Goal: Task Accomplishment & Management: Manage account settings

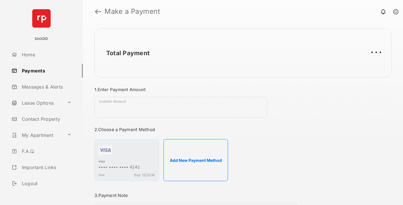
click at [45, 71] on link "Payments" at bounding box center [46, 71] width 74 height 14
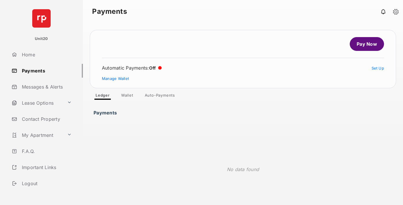
click at [160, 97] on link "Auto-Payments" at bounding box center [159, 96] width 39 height 7
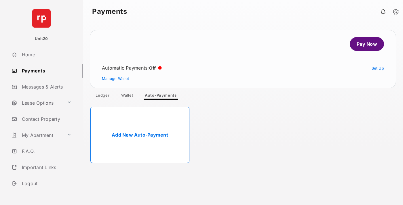
click at [140, 135] on link "Add New Auto-Payment" at bounding box center [139, 135] width 99 height 56
